Goal: Information Seeking & Learning: Learn about a topic

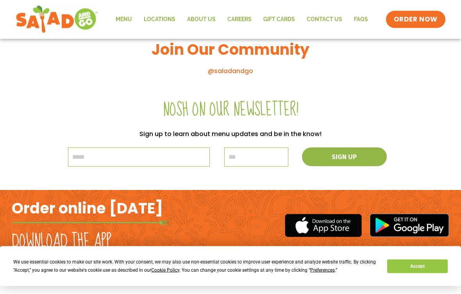
scroll to position [877, 0]
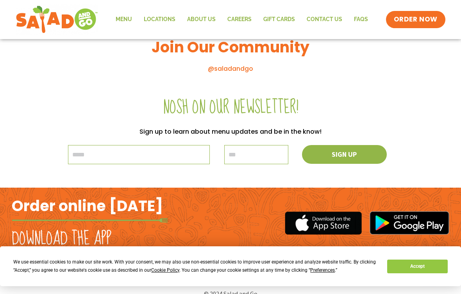
click at [125, 18] on link "Menu" at bounding box center [124, 20] width 28 height 18
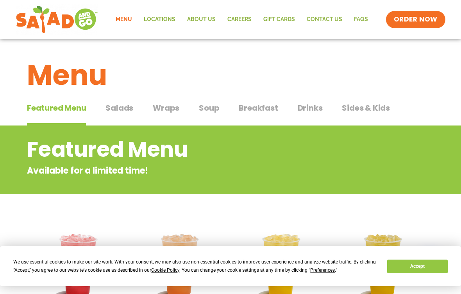
click at [254, 107] on span "Breakfast" at bounding box center [258, 108] width 39 height 12
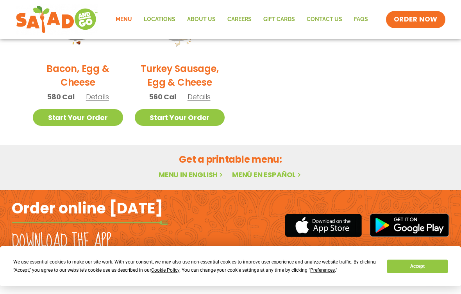
scroll to position [455, 0]
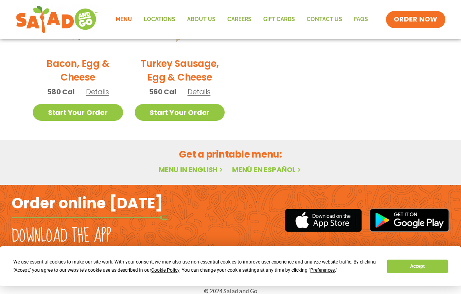
click at [191, 165] on link "Menu in English" at bounding box center [191, 169] width 66 height 10
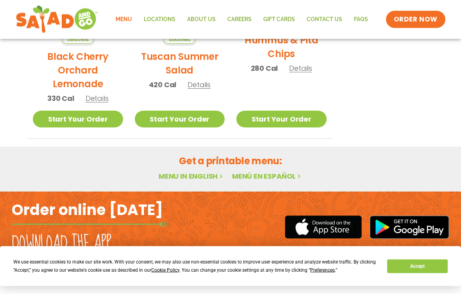
scroll to position [470, 0]
